Goal: Task Accomplishment & Management: Manage account settings

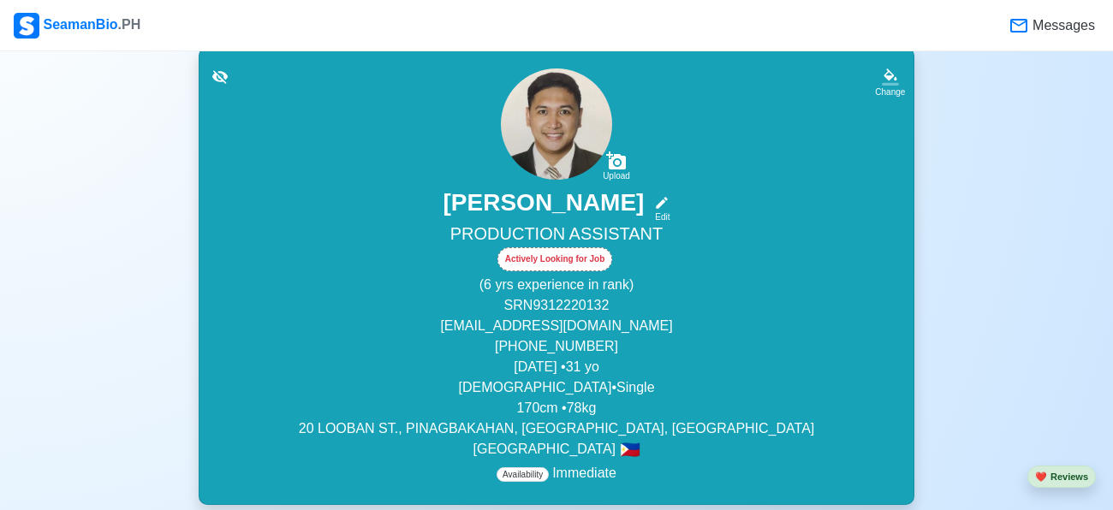
scroll to position [259, 0]
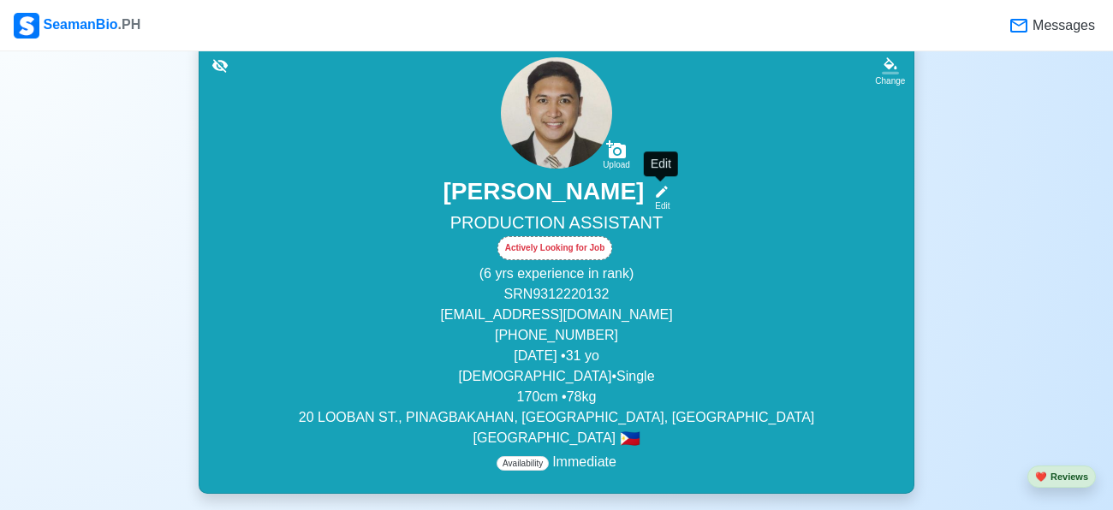
click at [669, 194] on icon at bounding box center [661, 191] width 15 height 15
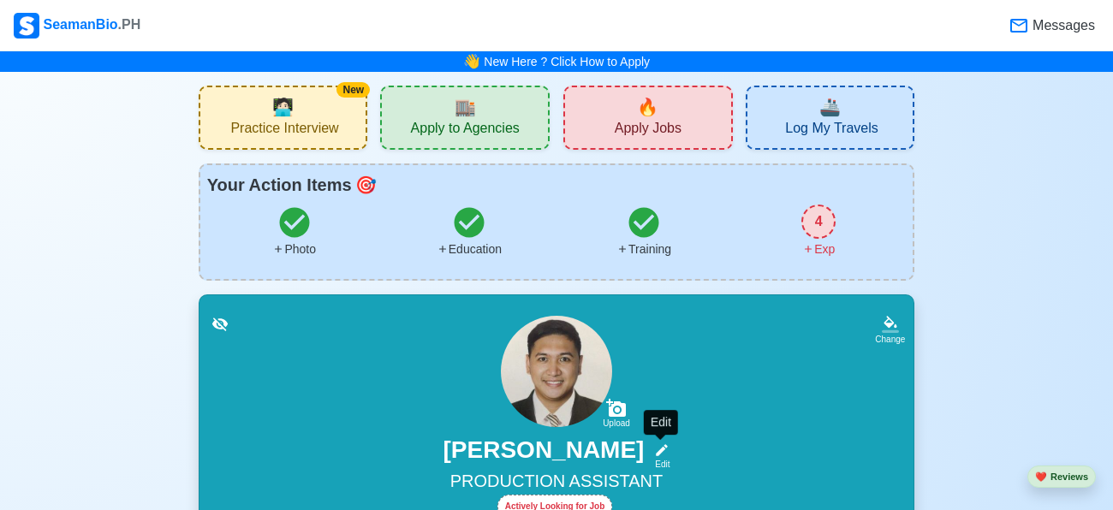
select select "Actively Looking for Job"
select select "Visible for Hiring"
select select "Single"
select select "[DEMOGRAPHIC_DATA]"
select select "PH"
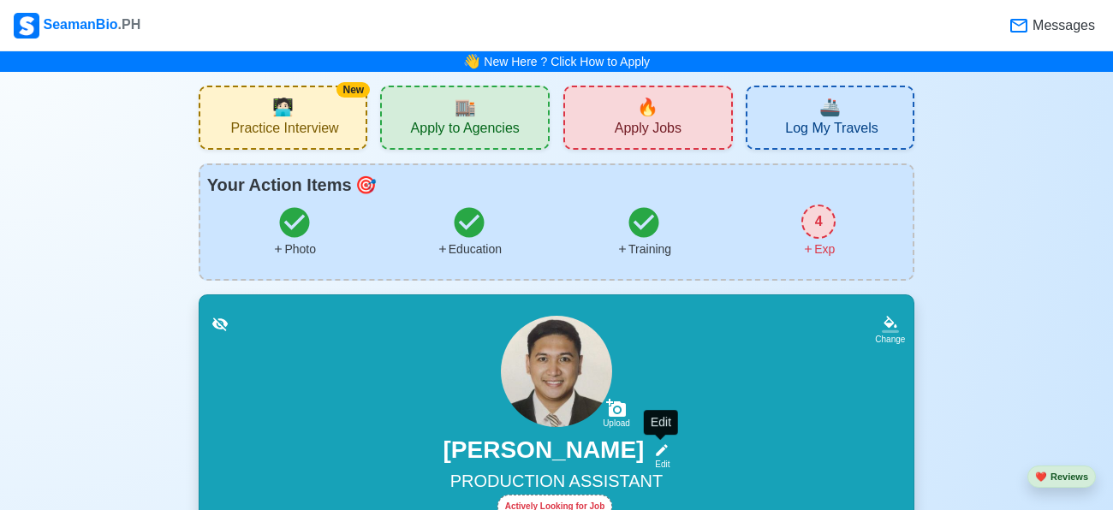
select select "6"
select select "0"
select select "4102416000000"
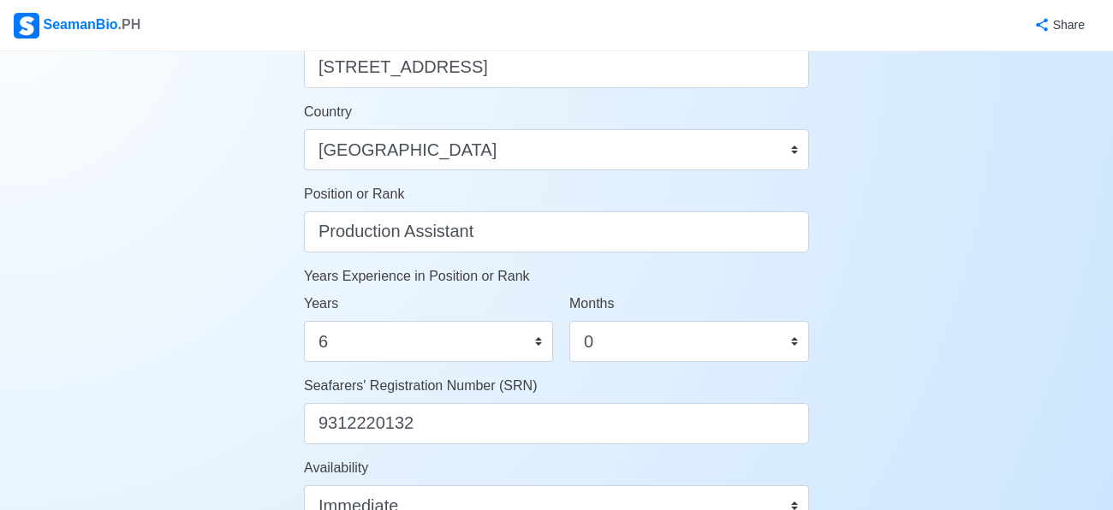
scroll to position [770, 0]
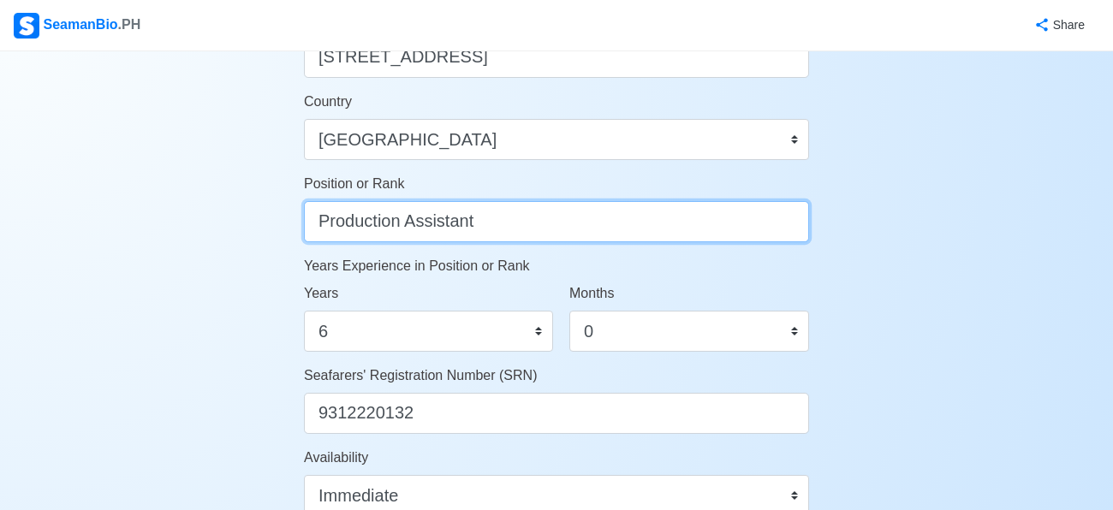
drag, startPoint x: 610, startPoint y: 225, endPoint x: 601, endPoint y: 223, distance: 8.9
click at [609, 225] on input "Production Assistant" at bounding box center [556, 221] width 505 height 41
